Goal: Information Seeking & Learning: Learn about a topic

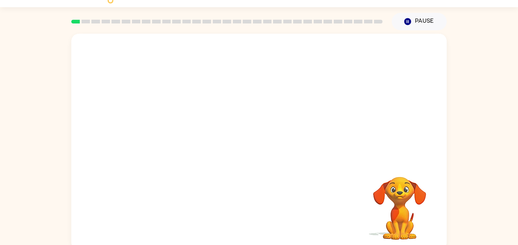
scroll to position [21, 0]
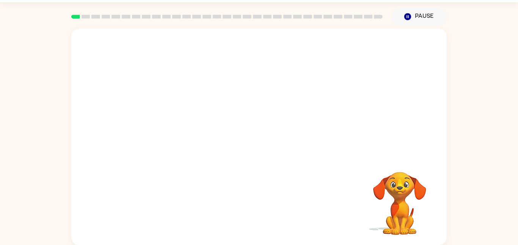
click at [238, 99] on video "Your browser must support playing .mp4 files to use Literably. Please try using…" at bounding box center [259, 92] width 376 height 127
click at [267, 141] on button "button" at bounding box center [259, 141] width 49 height 28
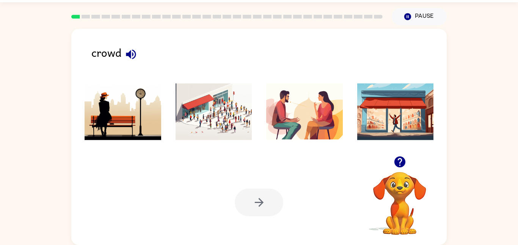
click at [213, 99] on img at bounding box center [214, 111] width 77 height 57
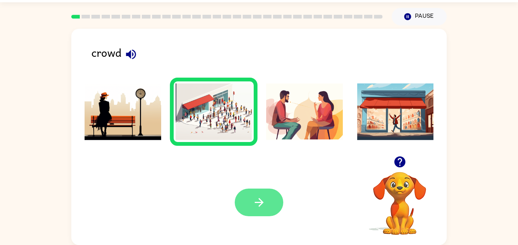
click at [262, 209] on icon "button" at bounding box center [259, 202] width 13 height 13
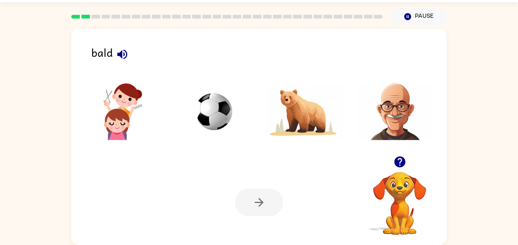
click at [390, 106] on img at bounding box center [395, 111] width 77 height 57
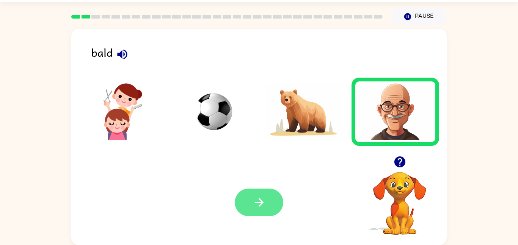
click at [258, 202] on icon "button" at bounding box center [259, 202] width 13 height 13
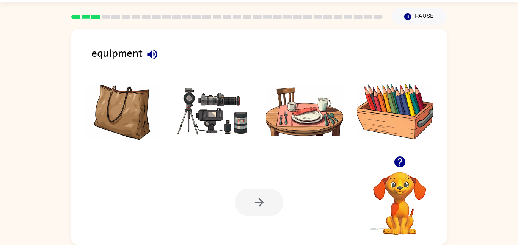
click at [412, 105] on img at bounding box center [395, 111] width 77 height 57
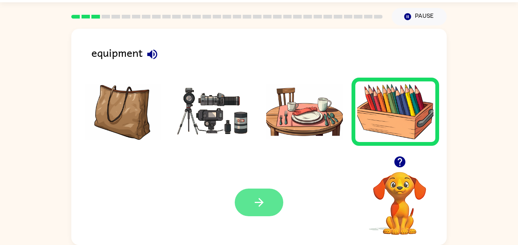
click at [252, 200] on button "button" at bounding box center [259, 203] width 49 height 28
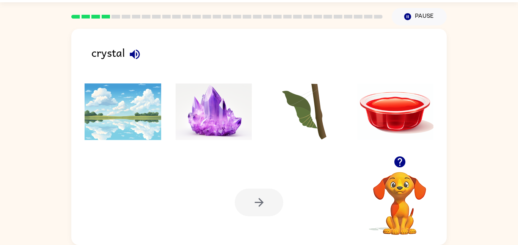
click at [224, 115] on img at bounding box center [214, 111] width 77 height 57
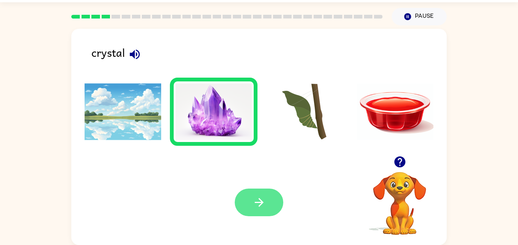
click at [242, 206] on button "button" at bounding box center [259, 203] width 49 height 28
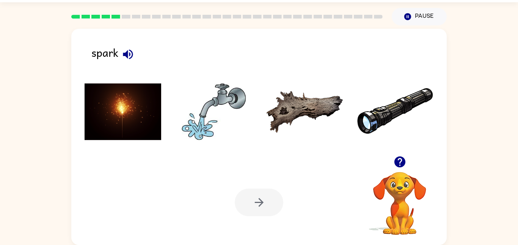
click at [138, 97] on img at bounding box center [123, 111] width 77 height 57
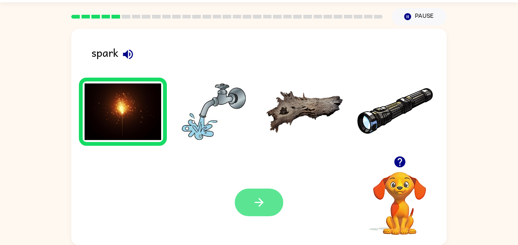
click at [258, 191] on button "button" at bounding box center [259, 203] width 49 height 28
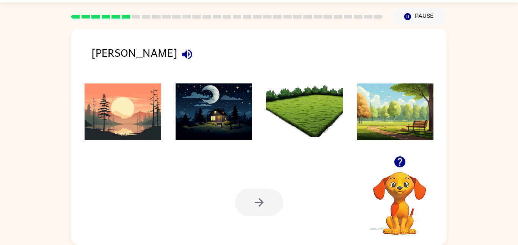
click at [313, 102] on img at bounding box center [304, 111] width 77 height 57
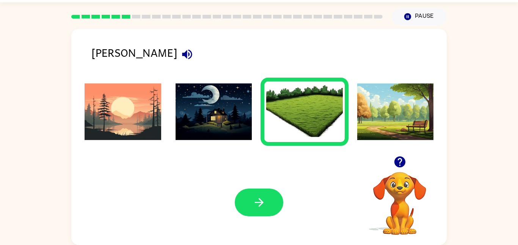
click at [211, 87] on img at bounding box center [214, 111] width 77 height 57
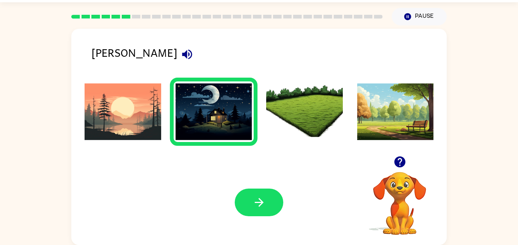
click at [128, 137] on img at bounding box center [123, 111] width 77 height 57
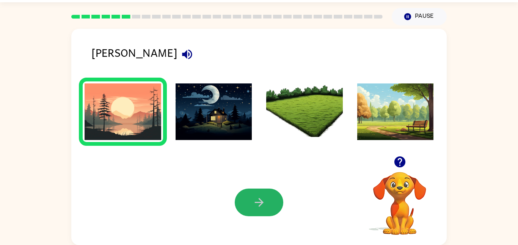
click at [247, 198] on button "button" at bounding box center [259, 203] width 49 height 28
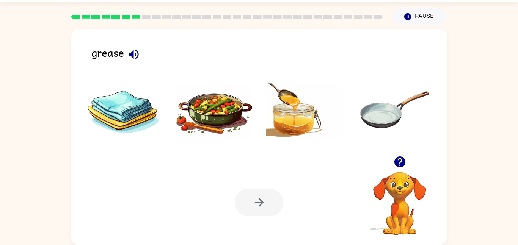
click at [220, 110] on img at bounding box center [214, 111] width 77 height 57
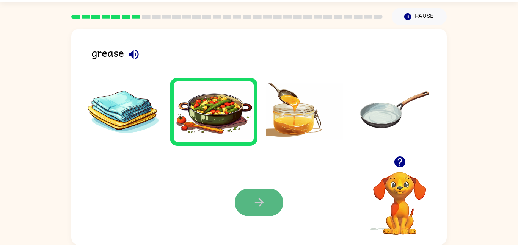
click at [260, 198] on icon "button" at bounding box center [259, 202] width 13 height 13
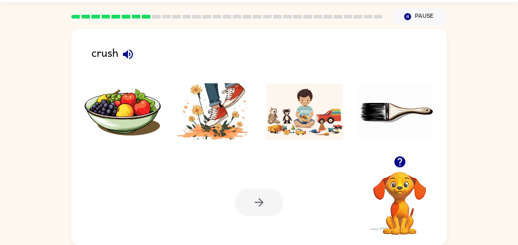
click at [215, 104] on img at bounding box center [214, 111] width 77 height 57
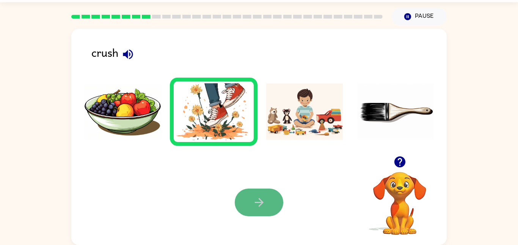
click at [269, 196] on button "button" at bounding box center [259, 203] width 49 height 28
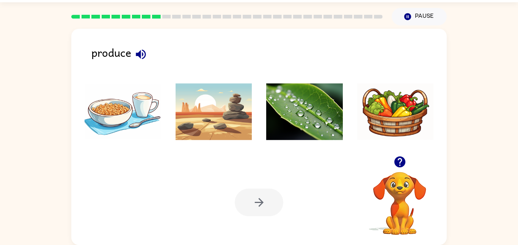
click at [292, 115] on img at bounding box center [304, 111] width 77 height 57
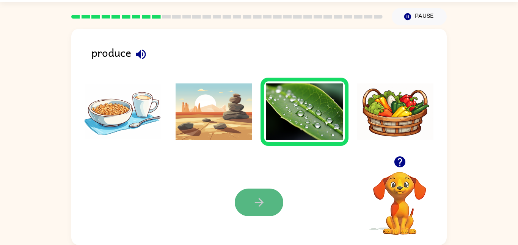
click at [253, 195] on button "button" at bounding box center [259, 203] width 49 height 28
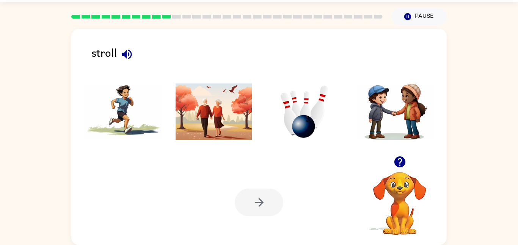
click at [288, 117] on img at bounding box center [304, 111] width 77 height 57
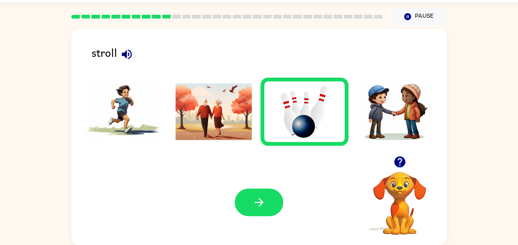
click at [272, 187] on div "Your browser must support playing .mp4 files to use Literably. Please try using…" at bounding box center [259, 202] width 376 height 85
click at [258, 189] on button "button" at bounding box center [259, 203] width 49 height 28
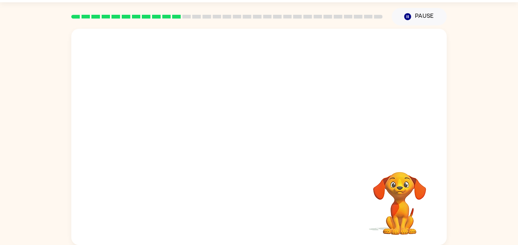
click at [296, 79] on video "Your browser must support playing .mp4 files to use Literably. Please try using…" at bounding box center [259, 92] width 376 height 127
click at [295, 79] on video "Your browser must support playing .mp4 files to use Literably. Please try using…" at bounding box center [259, 92] width 376 height 127
click at [351, 56] on video "Your browser must support playing .mp4 files to use Literably. Please try using…" at bounding box center [259, 92] width 376 height 127
click at [353, 55] on video "Your browser must support playing .mp4 files to use Literably. Please try using…" at bounding box center [259, 92] width 376 height 127
click at [356, 52] on video "Your browser must support playing .mp4 files to use Literably. Please try using…" at bounding box center [259, 92] width 376 height 127
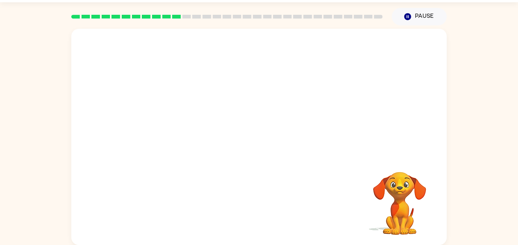
click at [356, 52] on video "Your browser must support playing .mp4 files to use Literably. Please try using…" at bounding box center [259, 92] width 376 height 127
click at [354, 45] on video "Your browser must support playing .mp4 files to use Literably. Please try using…" at bounding box center [259, 92] width 376 height 127
drag, startPoint x: 170, startPoint y: 116, endPoint x: 174, endPoint y: 110, distance: 7.6
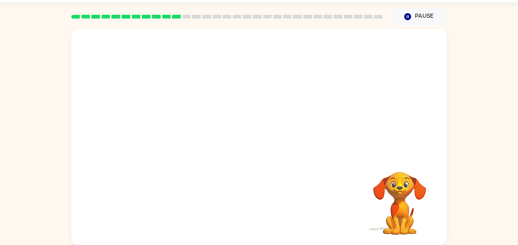
click at [170, 117] on video "Your browser must support playing .mp4 files to use Literably. Please try using…" at bounding box center [259, 92] width 376 height 127
drag, startPoint x: 244, startPoint y: 42, endPoint x: 157, endPoint y: 30, distance: 88.2
click at [154, 29] on video "Your browser must support playing .mp4 files to use Literably. Please try using…" at bounding box center [259, 92] width 376 height 127
click at [263, 139] on div at bounding box center [259, 141] width 49 height 28
click at [263, 139] on icon "button" at bounding box center [259, 140] width 13 height 13
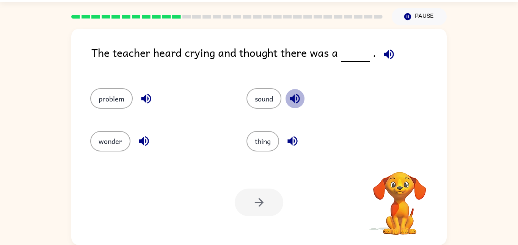
click at [298, 102] on icon "button" at bounding box center [295, 99] width 10 height 10
click at [286, 137] on button "button" at bounding box center [292, 141] width 19 height 19
click at [128, 88] on div "problem" at bounding box center [154, 95] width 156 height 42
click at [125, 91] on button "problem" at bounding box center [111, 98] width 42 height 20
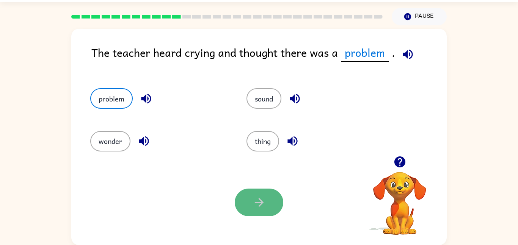
click at [258, 199] on icon "button" at bounding box center [259, 202] width 9 height 9
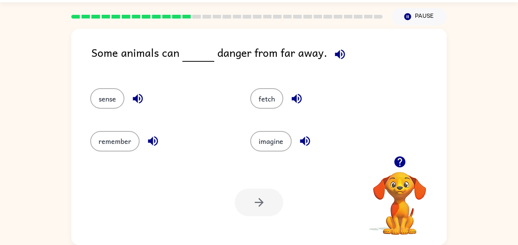
click at [98, 115] on div "sense" at bounding box center [156, 95] width 160 height 42
click at [109, 80] on div "sense" at bounding box center [156, 95] width 160 height 42
click at [99, 109] on div "sense" at bounding box center [156, 95] width 160 height 42
drag, startPoint x: 99, startPoint y: 107, endPoint x: 104, endPoint y: 86, distance: 22.2
click at [100, 96] on button "sense" at bounding box center [107, 98] width 34 height 20
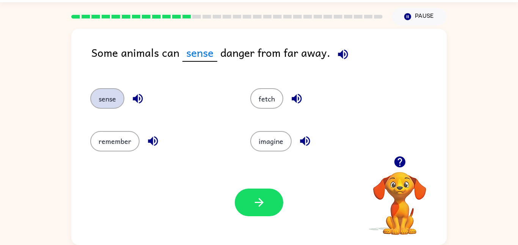
click at [104, 86] on div "sense" at bounding box center [156, 95] width 160 height 42
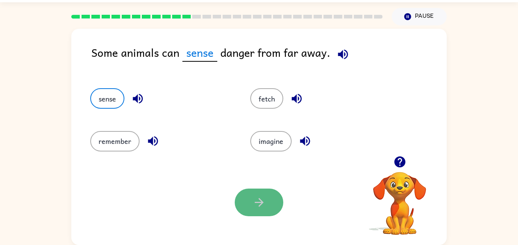
click at [258, 195] on button "button" at bounding box center [259, 203] width 49 height 28
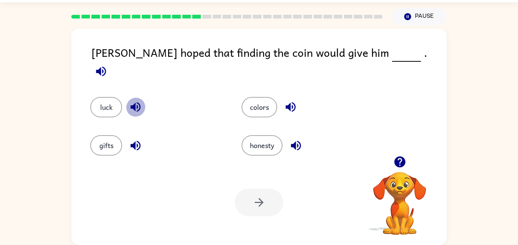
click at [136, 101] on icon "button" at bounding box center [135, 107] width 13 height 13
click at [95, 100] on button "luck" at bounding box center [106, 107] width 32 height 20
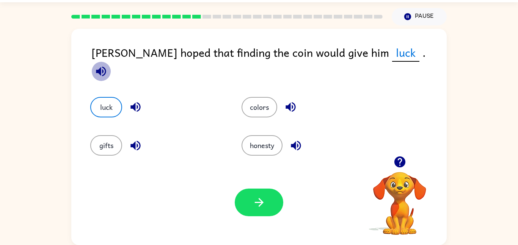
click at [108, 65] on icon "button" at bounding box center [100, 71] width 13 height 13
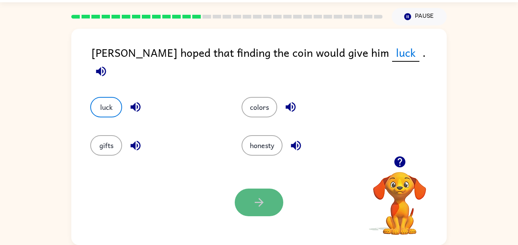
click at [240, 200] on button "button" at bounding box center [259, 203] width 49 height 28
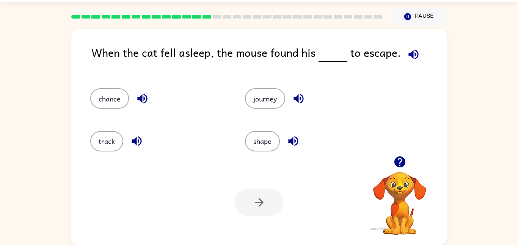
click at [145, 93] on icon "button" at bounding box center [142, 98] width 13 height 13
drag, startPoint x: 108, startPoint y: 96, endPoint x: 120, endPoint y: 102, distance: 14.3
click at [108, 96] on button "chance" at bounding box center [109, 98] width 39 height 20
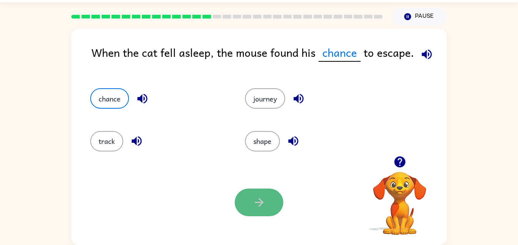
click at [254, 198] on icon "button" at bounding box center [259, 202] width 13 height 13
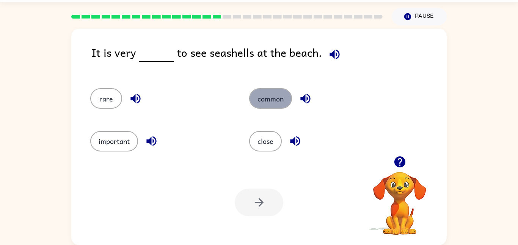
click at [277, 103] on button "common" at bounding box center [270, 98] width 43 height 20
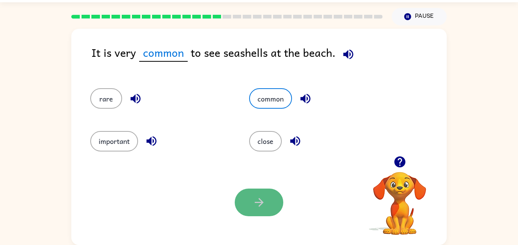
click at [269, 196] on button "button" at bounding box center [259, 203] width 49 height 28
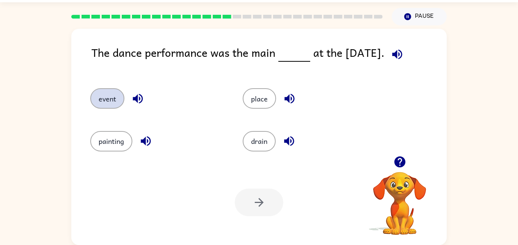
click at [108, 98] on button "event" at bounding box center [107, 98] width 34 height 20
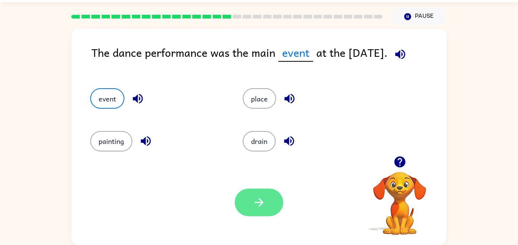
click at [269, 206] on button "button" at bounding box center [259, 203] width 49 height 28
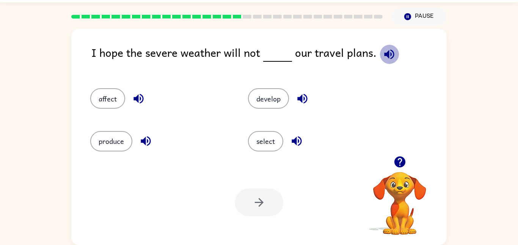
click at [383, 49] on icon "button" at bounding box center [389, 54] width 13 height 13
click at [109, 95] on button "affect" at bounding box center [107, 98] width 35 height 20
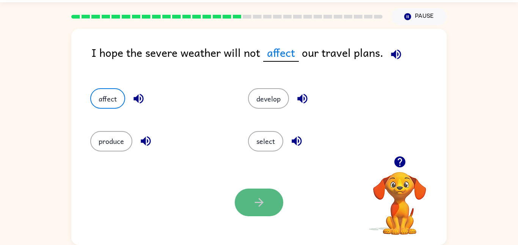
click at [258, 208] on icon "button" at bounding box center [259, 202] width 13 height 13
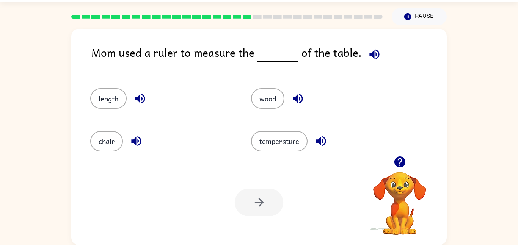
click at [371, 60] on icon "button" at bounding box center [374, 54] width 13 height 13
click at [372, 53] on icon "button" at bounding box center [374, 54] width 13 height 13
click at [369, 57] on icon "button" at bounding box center [374, 54] width 10 height 10
click at [108, 101] on button "length" at bounding box center [108, 98] width 36 height 20
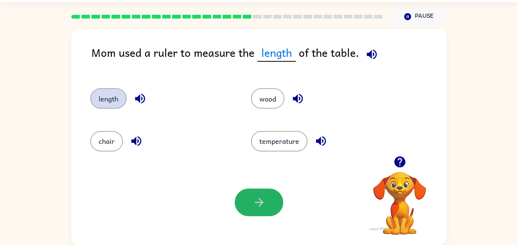
click at [259, 200] on icon "button" at bounding box center [259, 202] width 13 height 13
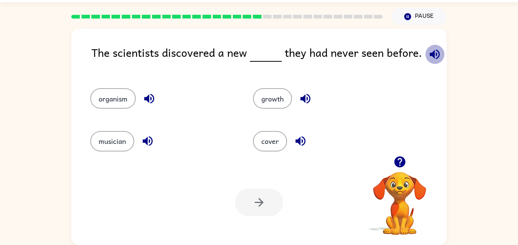
click at [432, 57] on icon "button" at bounding box center [435, 54] width 10 height 10
click at [124, 100] on button "organism" at bounding box center [113, 98] width 46 height 20
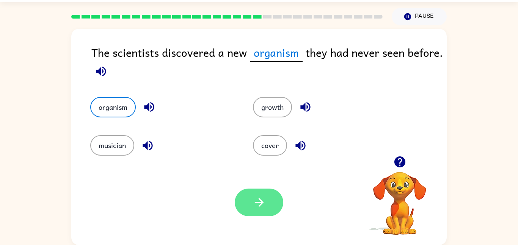
click at [275, 207] on button "button" at bounding box center [259, 203] width 49 height 28
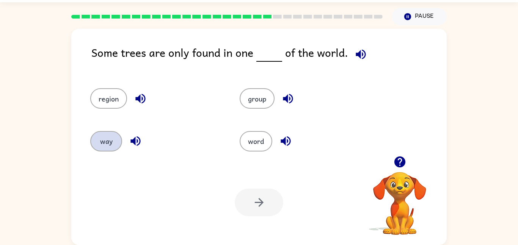
click at [105, 151] on button "way" at bounding box center [106, 141] width 32 height 20
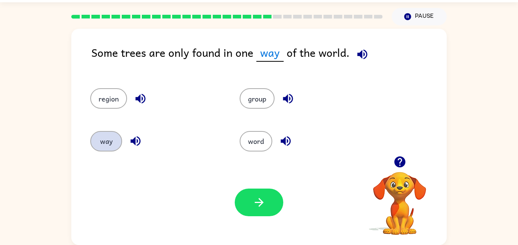
click at [97, 140] on button "way" at bounding box center [106, 141] width 32 height 20
click at [106, 151] on button "way" at bounding box center [106, 141] width 32 height 20
click at [113, 156] on div "way" at bounding box center [150, 138] width 149 height 42
click at [118, 151] on div "way" at bounding box center [156, 141] width 132 height 20
click at [112, 159] on div "way" at bounding box center [150, 138] width 149 height 42
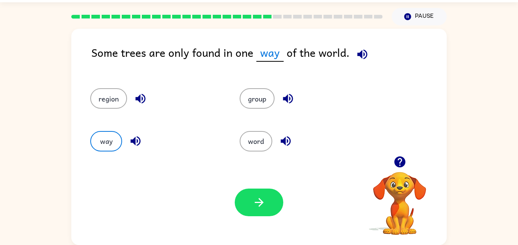
click at [289, 57] on div "Some trees are only found in one way of the world." at bounding box center [268, 58] width 355 height 29
click at [273, 52] on span "way" at bounding box center [269, 53] width 27 height 18
click at [275, 50] on span "way" at bounding box center [269, 53] width 27 height 18
click at [360, 56] on icon "button" at bounding box center [362, 54] width 13 height 13
click at [267, 200] on button "button" at bounding box center [259, 203] width 49 height 28
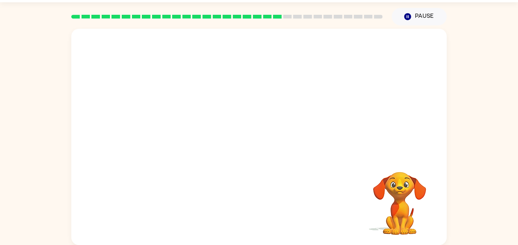
click at [195, 127] on video "Your browser must support playing .mp4 files to use Literably. Please try using…" at bounding box center [259, 92] width 376 height 127
drag, startPoint x: 194, startPoint y: 127, endPoint x: 191, endPoint y: 129, distance: 3.9
click at [193, 128] on video "Your browser must support playing .mp4 files to use Literably. Please try using…" at bounding box center [259, 92] width 376 height 127
click at [187, 131] on video "Your browser must support playing .mp4 files to use Literably. Please try using…" at bounding box center [259, 92] width 376 height 127
drag, startPoint x: 186, startPoint y: 133, endPoint x: 184, endPoint y: 127, distance: 6.1
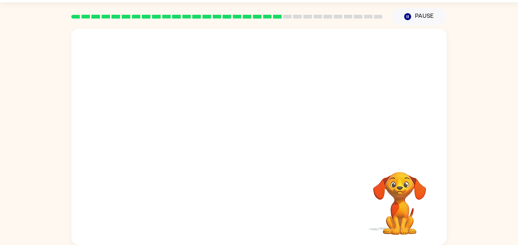
click at [184, 127] on video "Your browser must support playing .mp4 files to use Literably. Please try using…" at bounding box center [259, 92] width 376 height 127
click at [180, 129] on video "Your browser must support playing .mp4 files to use Literably. Please try using…" at bounding box center [259, 92] width 376 height 127
click at [187, 135] on video "Your browser must support playing .mp4 files to use Literably. Please try using…" at bounding box center [259, 92] width 376 height 127
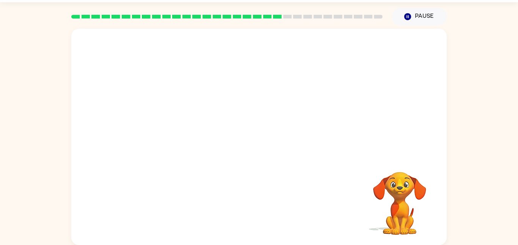
click at [189, 133] on video "Your browser must support playing .mp4 files to use Literably. Please try using…" at bounding box center [259, 92] width 376 height 127
click at [189, 129] on video "Your browser must support playing .mp4 files to use Literably. Please try using…" at bounding box center [259, 92] width 376 height 127
click at [189, 127] on video "Your browser must support playing .mp4 files to use Literably. Please try using…" at bounding box center [259, 92] width 376 height 127
click at [189, 130] on video "Your browser must support playing .mp4 files to use Literably. Please try using…" at bounding box center [259, 92] width 376 height 127
drag, startPoint x: 186, startPoint y: 140, endPoint x: 183, endPoint y: 161, distance: 21.1
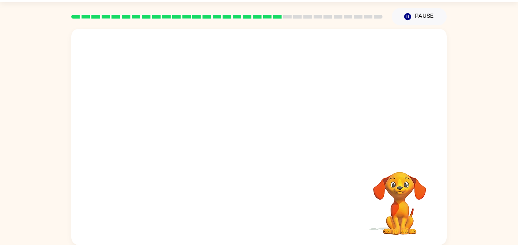
click at [183, 161] on div "Your browser must support playing .mp4 files to use Literably. Please try using…" at bounding box center [259, 137] width 376 height 217
click at [180, 167] on div "Your browser must support playing .mp4 files to use Literably. Please try using…" at bounding box center [259, 137] width 376 height 217
drag, startPoint x: 163, startPoint y: 194, endPoint x: 159, endPoint y: 201, distance: 8.0
click at [163, 203] on div "Your browser must support playing .mp4 files to use Literably. Please try using…" at bounding box center [259, 137] width 376 height 217
drag, startPoint x: 156, startPoint y: 212, endPoint x: 151, endPoint y: 244, distance: 31.5
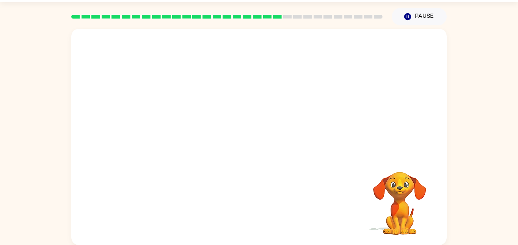
drag, startPoint x: 192, startPoint y: 130, endPoint x: 192, endPoint y: 121, distance: 9.5
click at [193, 122] on video "Your browser must support playing .mp4 files to use Literably. Please try using…" at bounding box center [259, 92] width 376 height 127
drag, startPoint x: 192, startPoint y: 121, endPoint x: 193, endPoint y: 140, distance: 19.4
click at [192, 133] on video "Your browser must support playing .mp4 files to use Literably. Please try using…" at bounding box center [259, 92] width 376 height 127
drag, startPoint x: 193, startPoint y: 140, endPoint x: 193, endPoint y: 135, distance: 4.9
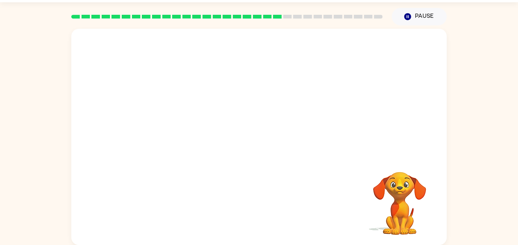
click at [193, 136] on video "Your browser must support playing .mp4 files to use Literably. Please try using…" at bounding box center [259, 92] width 376 height 127
click at [194, 134] on video "Your browser must support playing .mp4 files to use Literably. Please try using…" at bounding box center [259, 92] width 376 height 127
drag, startPoint x: 196, startPoint y: 131, endPoint x: 234, endPoint y: 139, distance: 38.3
click at [196, 131] on video "Your browser must support playing .mp4 files to use Literably. Please try using…" at bounding box center [259, 92] width 376 height 127
click at [303, 141] on video "Your browser must support playing .mp4 files to use Literably. Please try using…" at bounding box center [259, 92] width 376 height 127
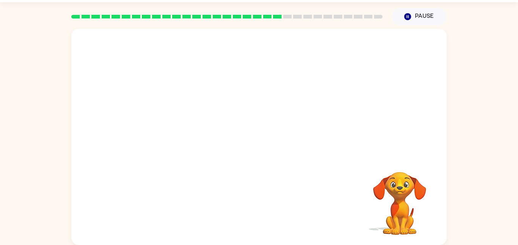
drag, startPoint x: 162, startPoint y: 130, endPoint x: 435, endPoint y: 114, distance: 272.9
click at [518, 114] on div "Your browser must support playing .mp4 files to use Literably. Please try using…" at bounding box center [259, 135] width 518 height 220
drag, startPoint x: 329, startPoint y: 119, endPoint x: 351, endPoint y: 114, distance: 22.5
click at [346, 118] on video "Your browser must support playing .mp4 files to use Literably. Please try using…" at bounding box center [259, 92] width 376 height 127
drag, startPoint x: 196, startPoint y: 34, endPoint x: 192, endPoint y: 44, distance: 11.6
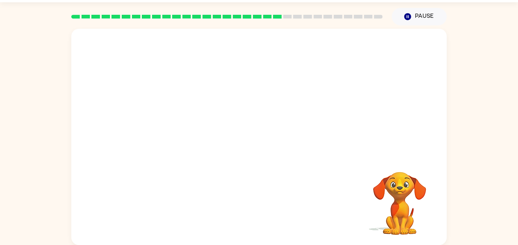
click at [192, 44] on video "Your browser must support playing .mp4 files to use Literably. Please try using…" at bounding box center [259, 92] width 376 height 127
drag, startPoint x: 196, startPoint y: 42, endPoint x: 197, endPoint y: 29, distance: 12.9
click at [198, 40] on video "Your browser must support playing .mp4 files to use Literably. Please try using…" at bounding box center [259, 92] width 376 height 127
drag, startPoint x: 202, startPoint y: 40, endPoint x: 208, endPoint y: 60, distance: 21.0
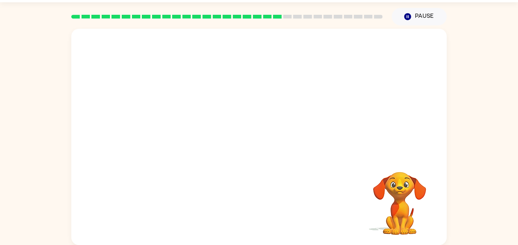
click at [207, 58] on video "Your browser must support playing .mp4 files to use Literably. Please try using…" at bounding box center [259, 92] width 376 height 127
drag, startPoint x: 206, startPoint y: 113, endPoint x: 206, endPoint y: 136, distance: 23.1
click at [206, 136] on video "Your browser must support playing .mp4 files to use Literably. Please try using…" at bounding box center [259, 92] width 376 height 127
click at [208, 145] on video "Your browser must support playing .mp4 files to use Literably. Please try using…" at bounding box center [259, 92] width 376 height 127
click at [271, 138] on video "Your browser must support playing .mp4 files to use Literably. Please try using…" at bounding box center [259, 92] width 376 height 127
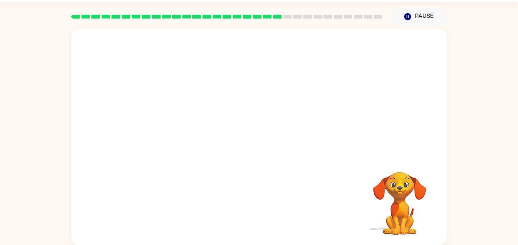
click at [287, 143] on video "Your browser must support playing .mp4 files to use Literably. Please try using…" at bounding box center [259, 92] width 376 height 127
click at [322, 147] on video "Your browser must support playing .mp4 files to use Literably. Please try using…" at bounding box center [259, 92] width 376 height 127
drag, startPoint x: 315, startPoint y: 117, endPoint x: 308, endPoint y: 101, distance: 17.5
click at [315, 116] on video "Your browser must support playing .mp4 files to use Literably. Please try using…" at bounding box center [259, 92] width 376 height 127
click at [304, 99] on video "Your browser must support playing .mp4 files to use Literably. Please try using…" at bounding box center [259, 92] width 376 height 127
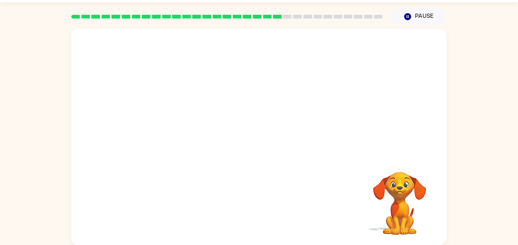
click at [260, 80] on video "Your browser must support playing .mp4 files to use Literably. Please try using…" at bounding box center [259, 92] width 376 height 127
drag, startPoint x: 224, startPoint y: 85, endPoint x: 215, endPoint y: 85, distance: 8.3
click at [220, 85] on video "Your browser must support playing .mp4 files to use Literably. Please try using…" at bounding box center [259, 92] width 376 height 127
click at [209, 84] on div at bounding box center [259, 137] width 376 height 217
drag, startPoint x: 211, startPoint y: 106, endPoint x: 218, endPoint y: 126, distance: 20.6
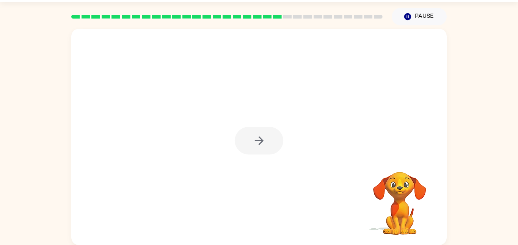
click at [211, 115] on div at bounding box center [259, 137] width 376 height 217
click at [245, 145] on div at bounding box center [259, 141] width 49 height 28
drag, startPoint x: 269, startPoint y: 138, endPoint x: 273, endPoint y: 137, distance: 3.8
click at [271, 138] on div at bounding box center [259, 141] width 49 height 28
drag, startPoint x: 333, startPoint y: 129, endPoint x: 331, endPoint y: 124, distance: 5.1
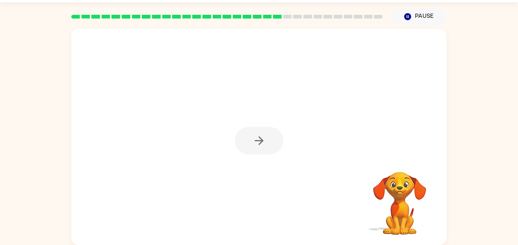
click at [333, 127] on div at bounding box center [259, 137] width 376 height 217
drag, startPoint x: 332, startPoint y: 121, endPoint x: 290, endPoint y: 119, distance: 41.8
click at [320, 127] on div at bounding box center [259, 137] width 376 height 217
drag, startPoint x: 267, startPoint y: 118, endPoint x: 234, endPoint y: 108, distance: 34.4
click at [265, 118] on div at bounding box center [259, 137] width 376 height 217
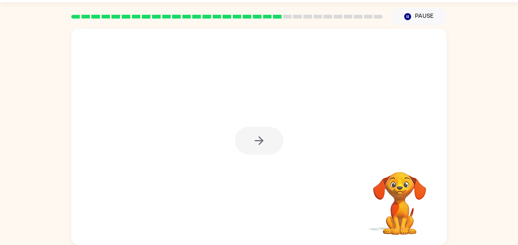
drag, startPoint x: 231, startPoint y: 107, endPoint x: 234, endPoint y: 113, distance: 7.3
click at [234, 113] on div at bounding box center [259, 137] width 376 height 217
drag, startPoint x: 261, startPoint y: 129, endPoint x: 263, endPoint y: 135, distance: 6.1
click at [262, 135] on div at bounding box center [259, 137] width 376 height 217
drag, startPoint x: 263, startPoint y: 135, endPoint x: 249, endPoint y: 114, distance: 25.4
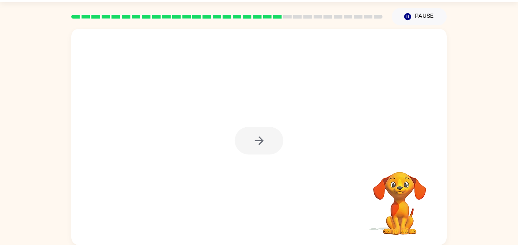
click at [253, 125] on div at bounding box center [259, 137] width 376 height 217
click at [259, 141] on div at bounding box center [259, 137] width 376 height 217
click at [250, 143] on button "button" at bounding box center [259, 141] width 49 height 28
drag, startPoint x: 260, startPoint y: 137, endPoint x: 269, endPoint y: 136, distance: 9.5
click at [265, 141] on div at bounding box center [259, 137] width 376 height 217
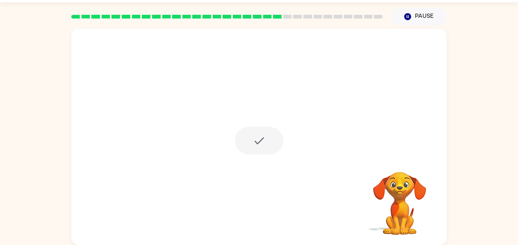
click at [271, 145] on div at bounding box center [259, 141] width 49 height 28
drag, startPoint x: 274, startPoint y: 116, endPoint x: 302, endPoint y: 140, distance: 37.7
click at [327, 112] on div at bounding box center [259, 137] width 376 height 217
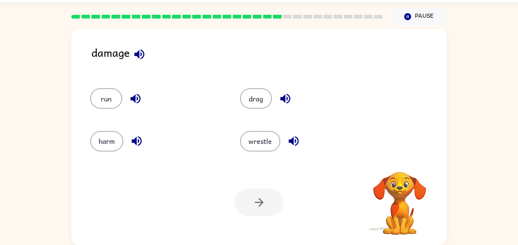
drag, startPoint x: 302, startPoint y: 140, endPoint x: 190, endPoint y: 128, distance: 112.6
click at [107, 137] on button "harm" at bounding box center [106, 141] width 33 height 20
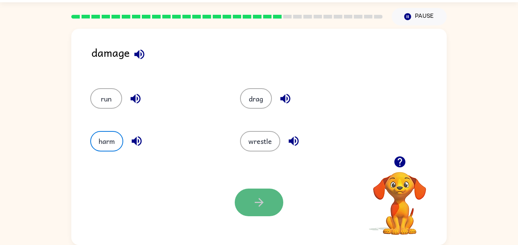
click at [260, 201] on icon "button" at bounding box center [259, 202] width 13 height 13
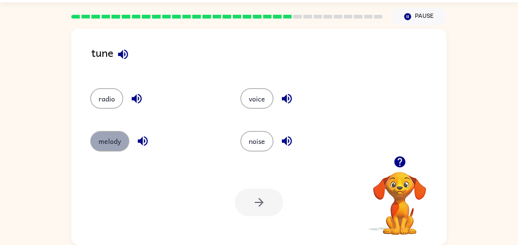
drag, startPoint x: 107, startPoint y: 136, endPoint x: 107, endPoint y: 140, distance: 3.8
click at [107, 140] on button "melody" at bounding box center [109, 141] width 39 height 20
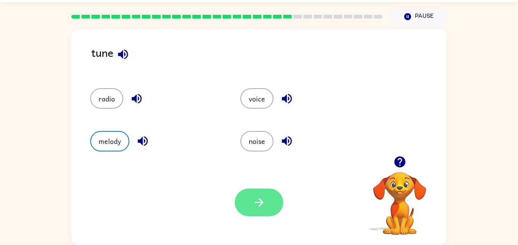
drag, startPoint x: 250, startPoint y: 182, endPoint x: 245, endPoint y: 197, distance: 16.3
click at [245, 196] on div "Your browser must support playing .mp4 files to use Literably. Please try using…" at bounding box center [259, 202] width 376 height 85
click at [258, 214] on button "button" at bounding box center [259, 203] width 49 height 28
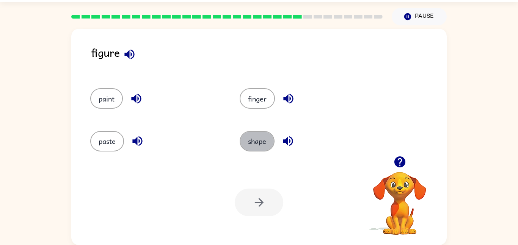
drag
click at [261, 148] on button "shape" at bounding box center [257, 141] width 35 height 20
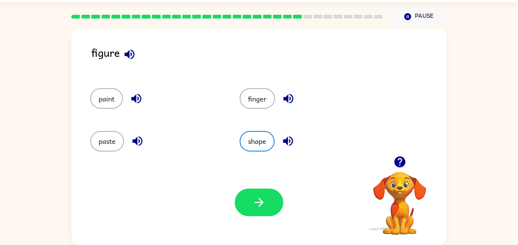
click at [260, 202] on icon "button" at bounding box center [259, 202] width 13 height 13
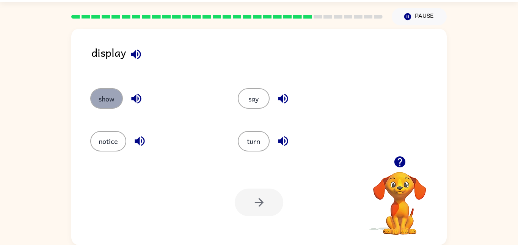
drag, startPoint x: 107, startPoint y: 101, endPoint x: 105, endPoint y: 105, distance: 4.4
click at [105, 103] on button "show" at bounding box center [106, 98] width 33 height 20
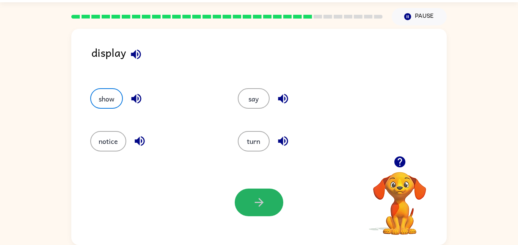
click at [250, 205] on button "button" at bounding box center [259, 203] width 49 height 28
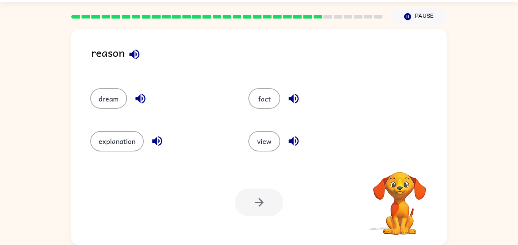
click at [115, 130] on div "explanation" at bounding box center [155, 138] width 158 height 42
drag, startPoint x: 125, startPoint y: 133, endPoint x: 162, endPoint y: 170, distance: 52.6
click at [127, 136] on button "explanation" at bounding box center [116, 141] width 53 height 20
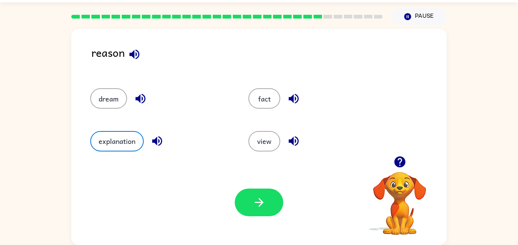
drag, startPoint x: 193, startPoint y: 217, endPoint x: 192, endPoint y: 182, distance: 35.3
click at [192, 182] on div "Your browser must support playing .mp4 files to use Literably. Please try using…" at bounding box center [259, 202] width 376 height 85
click at [244, 200] on button "button" at bounding box center [259, 203] width 49 height 28
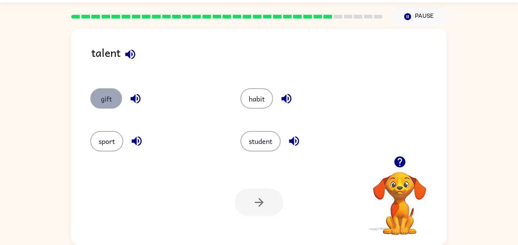
click at [105, 96] on button "gift" at bounding box center [106, 98] width 32 height 20
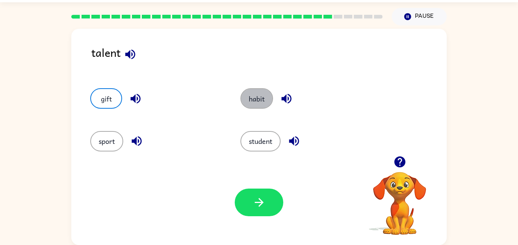
drag, startPoint x: 260, startPoint y: 106, endPoint x: 270, endPoint y: 116, distance: 13.9
click at [260, 107] on button "habit" at bounding box center [257, 98] width 33 height 20
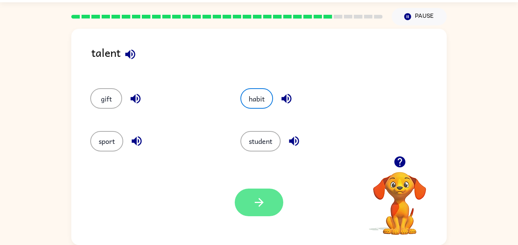
click at [278, 195] on button "button" at bounding box center [259, 203] width 49 height 28
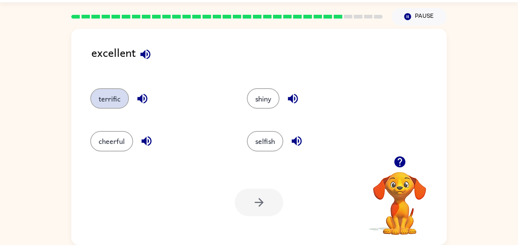
click at [101, 89] on button "terrific" at bounding box center [109, 98] width 39 height 20
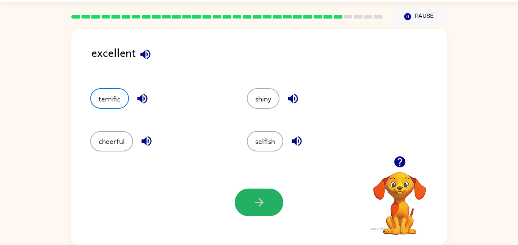
drag, startPoint x: 268, startPoint y: 198, endPoint x: 248, endPoint y: 187, distance: 22.7
click at [259, 193] on button "button" at bounding box center [259, 203] width 49 height 28
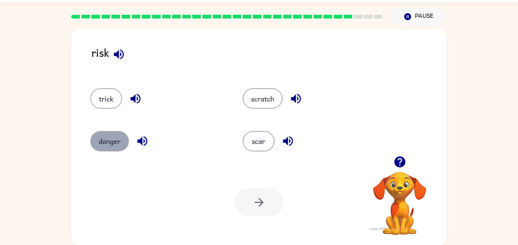
click at [115, 138] on button "danger" at bounding box center [109, 141] width 39 height 20
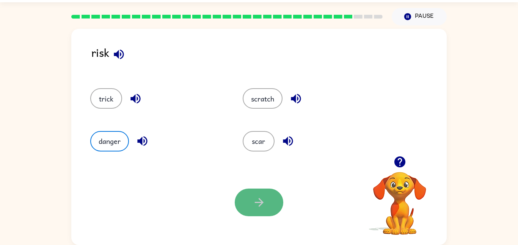
click at [257, 215] on button "button" at bounding box center [259, 203] width 49 height 28
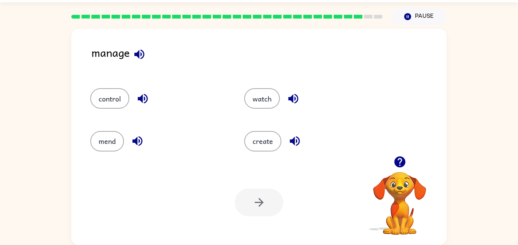
drag, startPoint x: 118, startPoint y: 134, endPoint x: 125, endPoint y: 133, distance: 6.9
click at [125, 131] on div "mend" at bounding box center [158, 141] width 137 height 20
drag, startPoint x: 118, startPoint y: 138, endPoint x: 116, endPoint y: 141, distance: 4.1
click at [117, 140] on button "mend" at bounding box center [107, 141] width 34 height 20
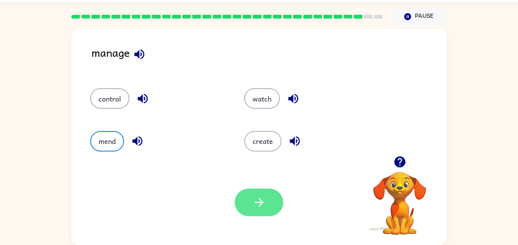
click at [259, 195] on button "button" at bounding box center [259, 203] width 49 height 28
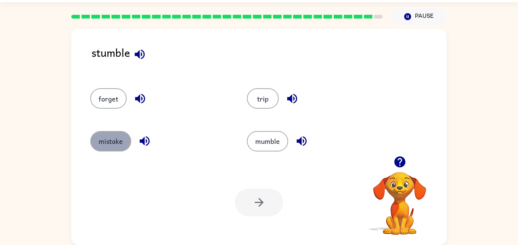
click at [105, 145] on button "mistake" at bounding box center [110, 141] width 41 height 20
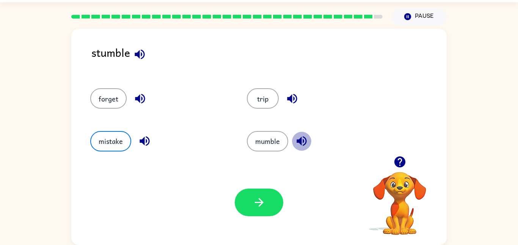
click at [299, 139] on icon "button" at bounding box center [302, 142] width 10 height 10
click at [284, 88] on div "trip" at bounding box center [311, 95] width 157 height 42
drag, startPoint x: 287, startPoint y: 97, endPoint x: 214, endPoint y: 90, distance: 73.2
click at [215, 90] on div "forget trip mistake mumble" at bounding box center [232, 116] width 313 height 85
click at [145, 98] on icon "button" at bounding box center [140, 98] width 13 height 13
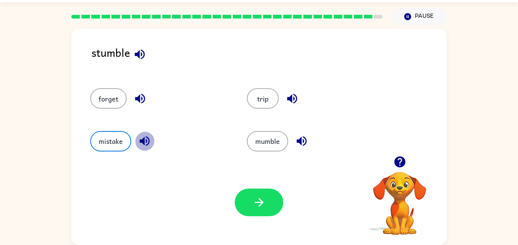
click at [143, 139] on icon "button" at bounding box center [145, 142] width 10 height 10
click at [293, 98] on icon "button" at bounding box center [292, 99] width 10 height 10
click at [300, 135] on icon "button" at bounding box center [301, 141] width 13 height 13
click at [149, 128] on div "mistake" at bounding box center [154, 138] width 157 height 42
click at [140, 101] on icon "button" at bounding box center [140, 98] width 13 height 13
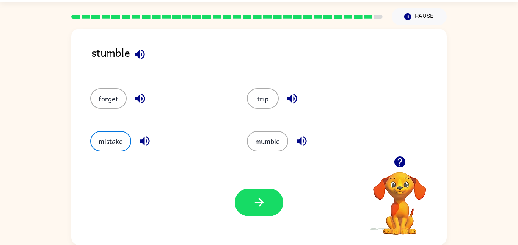
click at [148, 136] on icon "button" at bounding box center [144, 141] width 13 height 13
click at [144, 101] on icon "button" at bounding box center [140, 98] width 13 height 13
drag, startPoint x: 145, startPoint y: 140, endPoint x: 149, endPoint y: 114, distance: 26.1
click at [148, 130] on div "mistake" at bounding box center [154, 138] width 157 height 42
drag, startPoint x: 150, startPoint y: 98, endPoint x: 141, endPoint y: 94, distance: 9.5
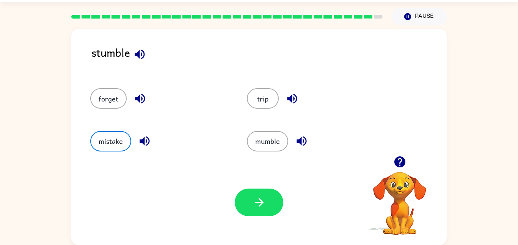
click at [141, 94] on div "forget" at bounding box center [159, 98] width 139 height 20
click at [136, 110] on div "forget" at bounding box center [154, 95] width 157 height 42
drag, startPoint x: 146, startPoint y: 83, endPoint x: 144, endPoint y: 95, distance: 12.0
click at [145, 91] on div "forget" at bounding box center [154, 95] width 157 height 42
click at [142, 95] on icon "button" at bounding box center [140, 99] width 10 height 10
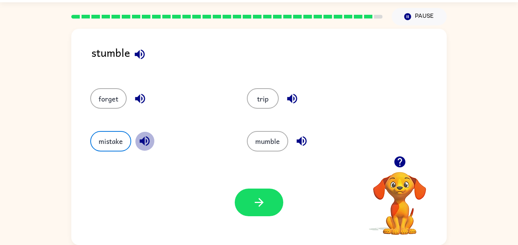
click at [142, 135] on button "button" at bounding box center [144, 141] width 19 height 19
drag, startPoint x: 140, startPoint y: 93, endPoint x: 136, endPoint y: 106, distance: 13.8
click at [138, 93] on icon "button" at bounding box center [140, 98] width 13 height 13
drag, startPoint x: 154, startPoint y: 145, endPoint x: 152, endPoint y: 140, distance: 4.9
click at [152, 140] on div "mistake" at bounding box center [159, 141] width 139 height 20
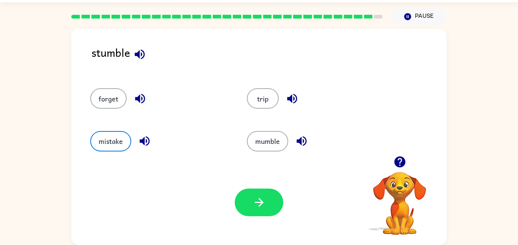
drag, startPoint x: 146, startPoint y: 137, endPoint x: 148, endPoint y: 131, distance: 6.3
click at [146, 135] on icon "button" at bounding box center [144, 141] width 13 height 13
drag, startPoint x: 135, startPoint y: 96, endPoint x: 136, endPoint y: 114, distance: 18.2
click at [136, 98] on icon "button" at bounding box center [140, 98] width 13 height 13
drag, startPoint x: 143, startPoint y: 138, endPoint x: 146, endPoint y: 142, distance: 4.9
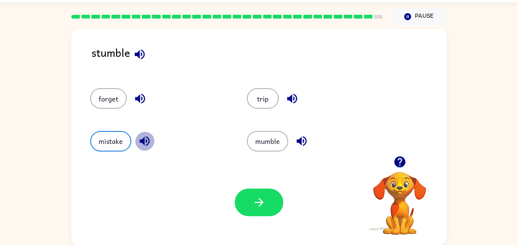
click at [144, 146] on icon "button" at bounding box center [144, 141] width 13 height 13
click at [147, 139] on icon "button" at bounding box center [144, 141] width 13 height 13
drag, startPoint x: 138, startPoint y: 90, endPoint x: 137, endPoint y: 96, distance: 5.8
click at [137, 96] on button "button" at bounding box center [139, 98] width 19 height 19
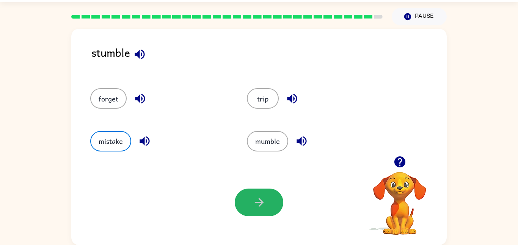
drag, startPoint x: 264, startPoint y: 199, endPoint x: 274, endPoint y: 194, distance: 11.0
click at [272, 194] on button "button" at bounding box center [259, 203] width 49 height 28
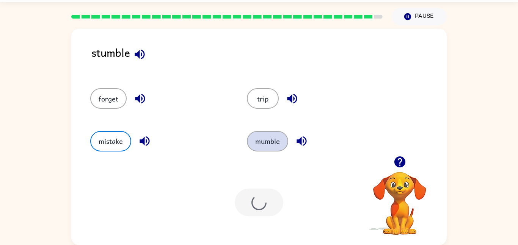
scroll to position [8, 0]
